Goal: Task Accomplishment & Management: Manage account settings

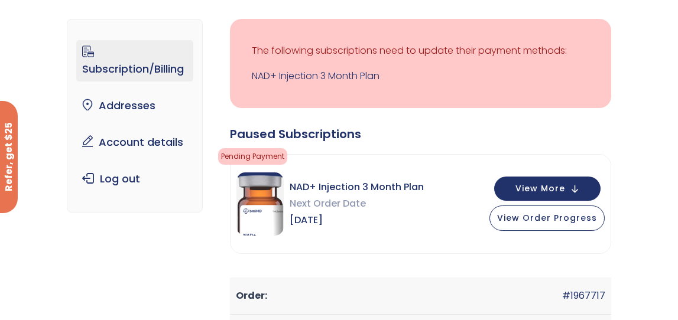
scroll to position [53, 0]
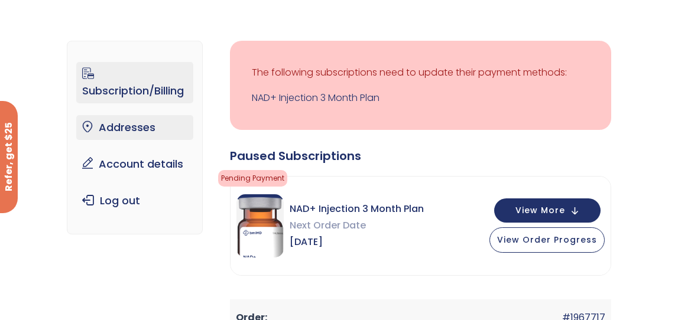
click at [119, 128] on link "Addresses" at bounding box center [134, 127] width 117 height 25
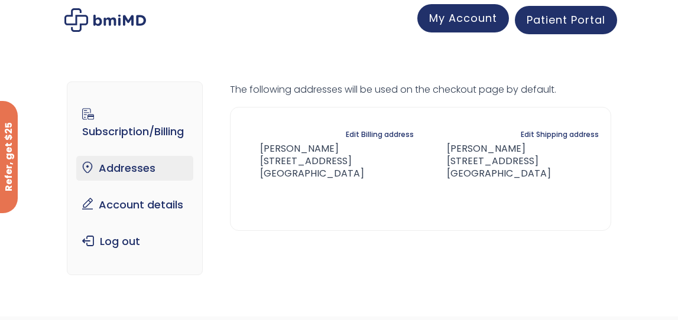
click at [459, 19] on span "My Account" at bounding box center [463, 18] width 68 height 15
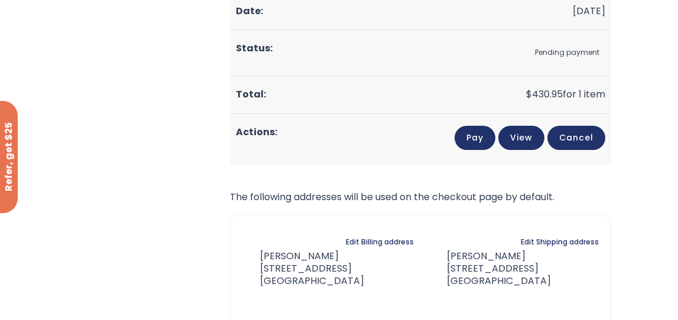
scroll to position [396, 0]
click at [477, 139] on link "Pay" at bounding box center [474, 138] width 41 height 24
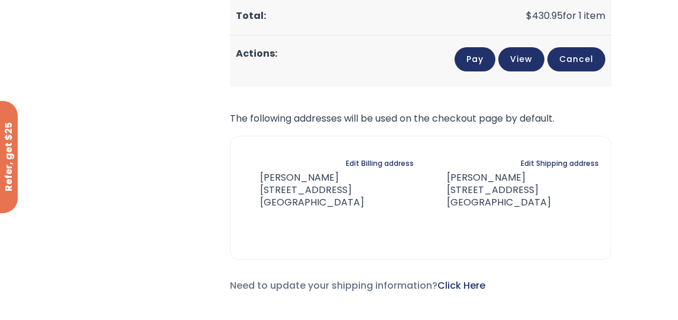
scroll to position [476, 0]
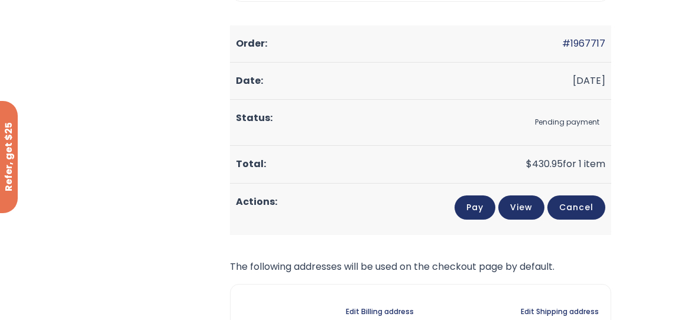
scroll to position [339, 0]
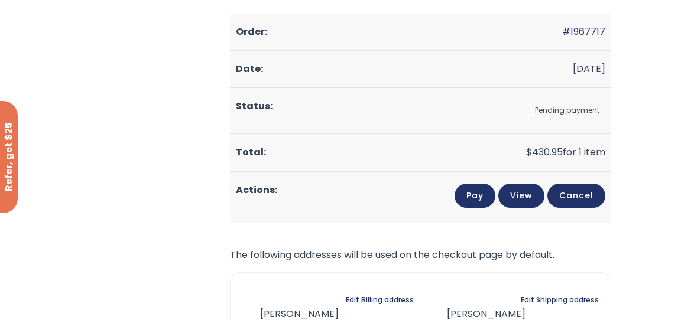
click at [474, 197] on link "Pay" at bounding box center [474, 196] width 41 height 24
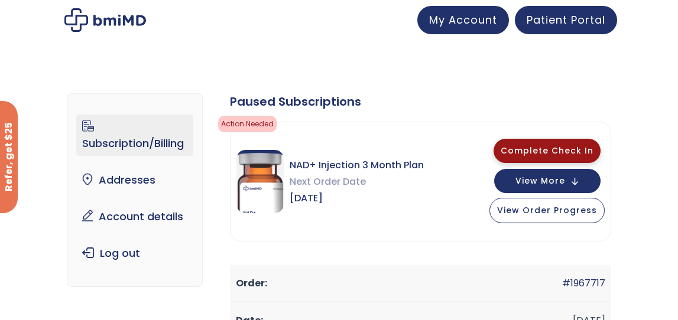
click at [543, 151] on span "Complete Check In" at bounding box center [546, 151] width 93 height 12
